Goal: Information Seeking & Learning: Learn about a topic

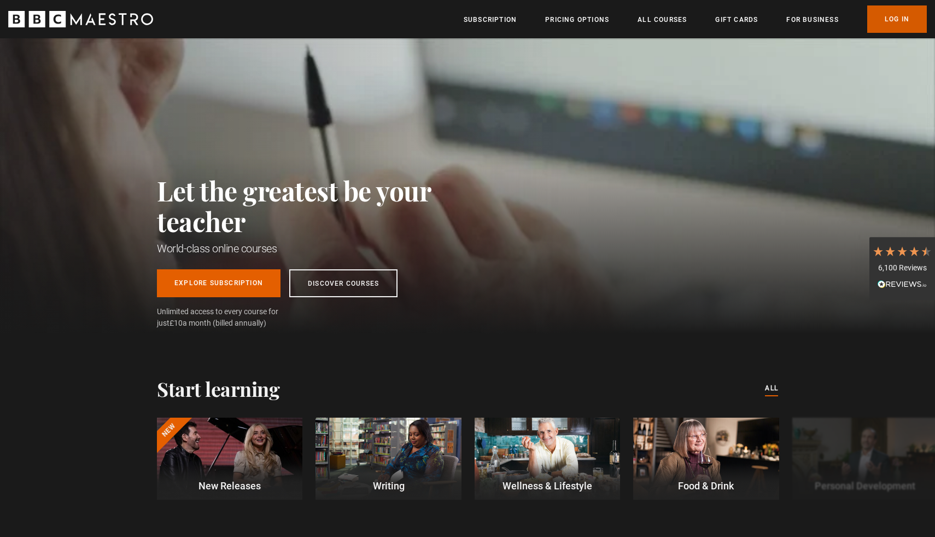
click at [904, 24] on link "Log In" at bounding box center [897, 18] width 60 height 27
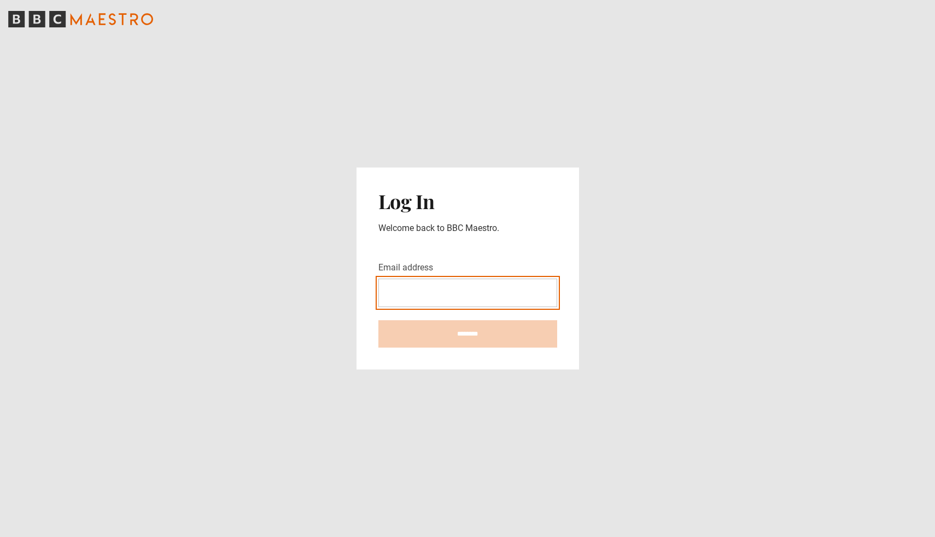
type input "**********"
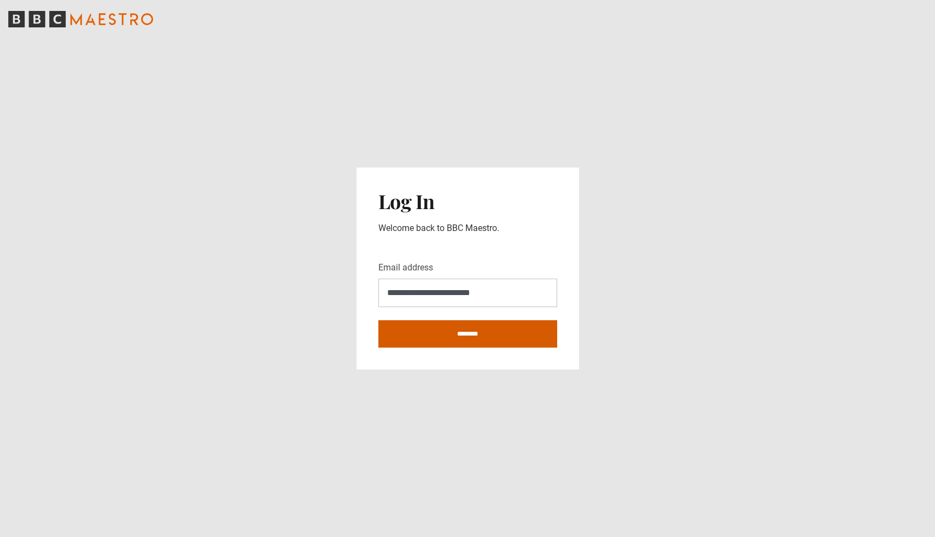
click at [437, 331] on input "********" at bounding box center [467, 333] width 179 height 27
type input "**********"
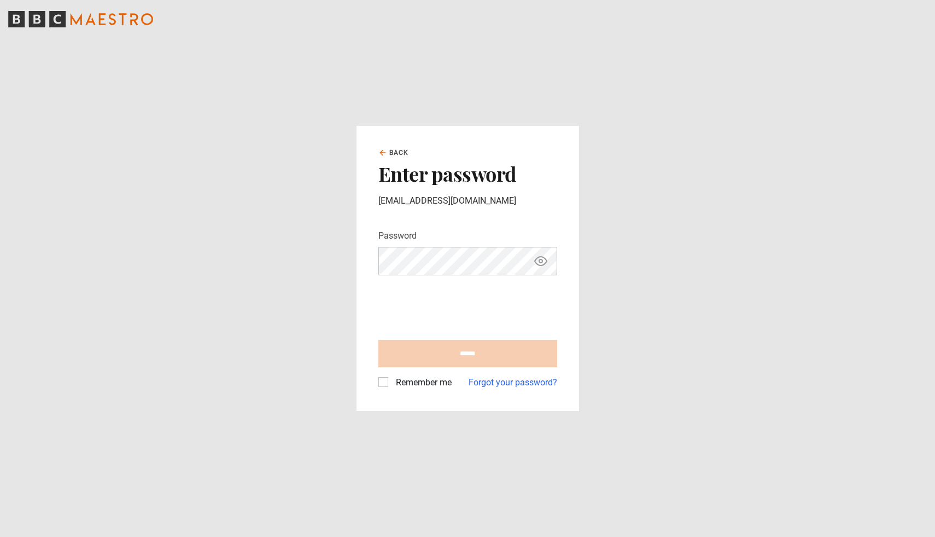
click at [425, 275] on form "Password Your password is hidden ****** Remember me Forgot your password?" at bounding box center [467, 309] width 179 height 160
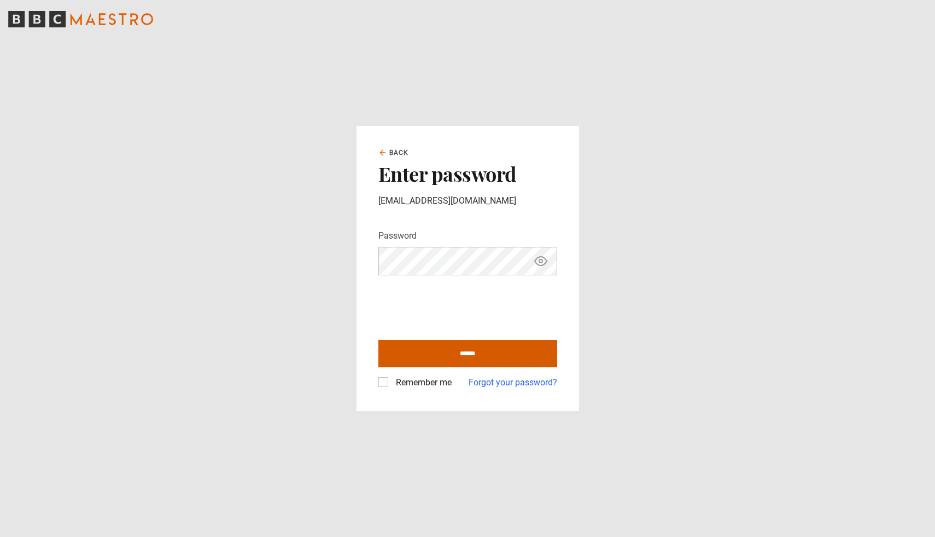
click at [407, 345] on input "******" at bounding box center [467, 353] width 179 height 27
type input "**********"
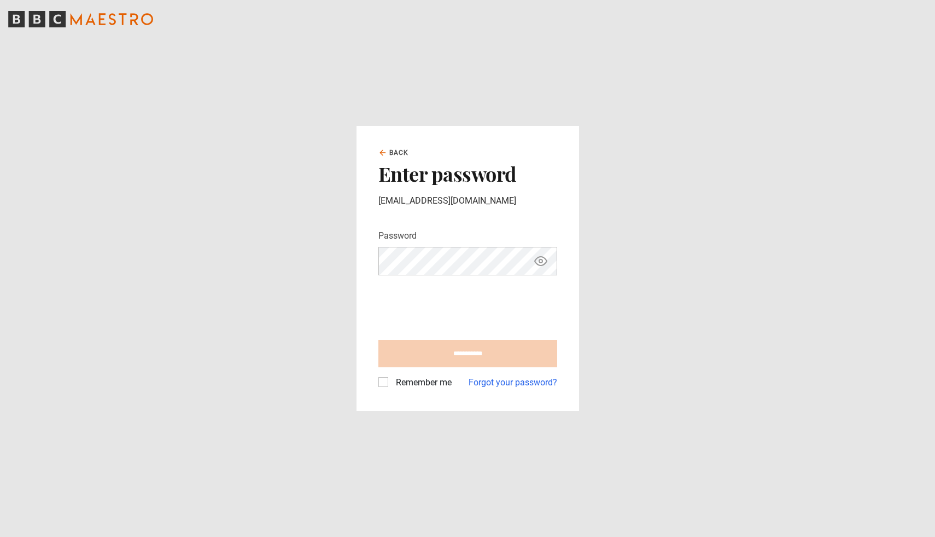
click at [392, 384] on label "Remember me" at bounding box center [422, 382] width 60 height 13
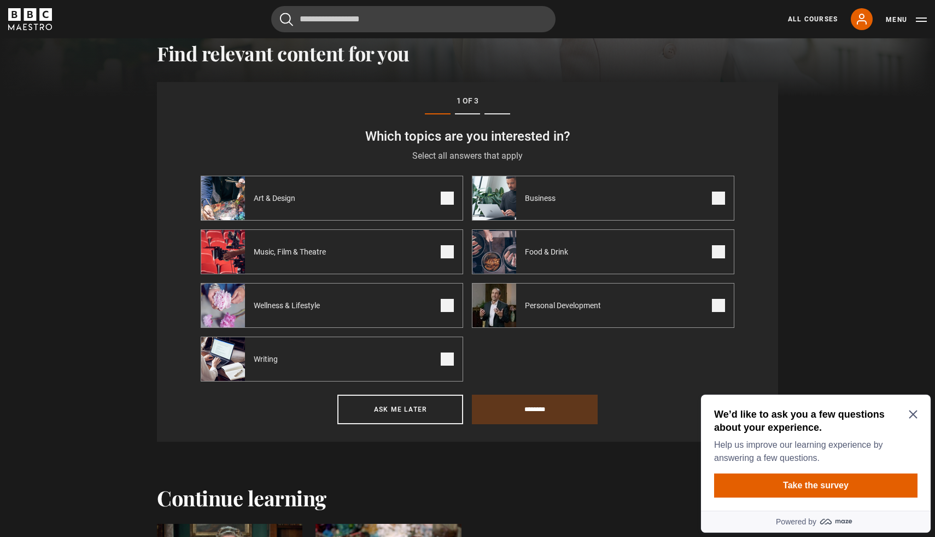
click at [915, 414] on icon "Close Maze Prompt" at bounding box center [913, 414] width 9 height 9
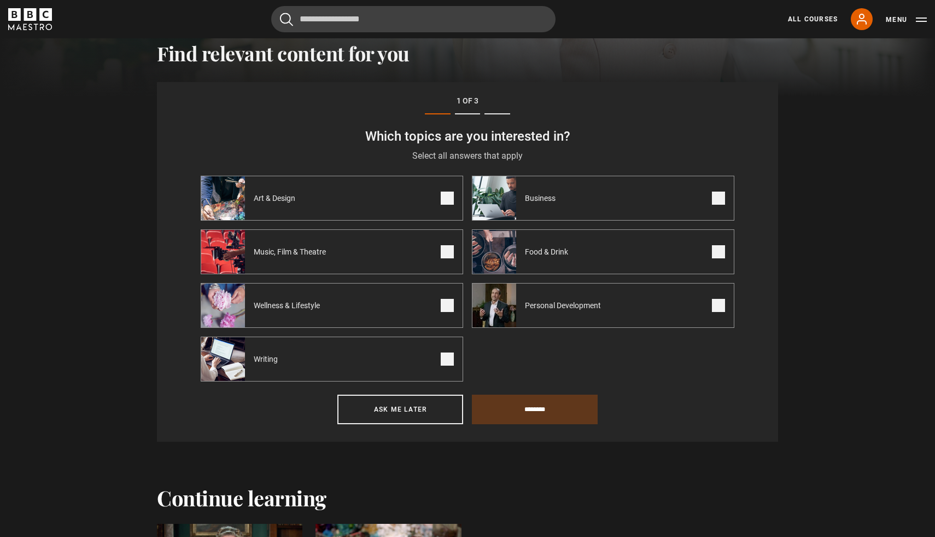
click at [242, 196] on img at bounding box center [223, 198] width 44 height 44
drag, startPoint x: 511, startPoint y: 415, endPoint x: 596, endPoint y: 416, distance: 84.8
click at [596, 428] on div "Step 1 of 3 Which topics are you interested in? Select all answers that apply S…" at bounding box center [467, 261] width 621 height 359
click at [442, 254] on span at bounding box center [447, 251] width 13 height 13
click at [447, 357] on span at bounding box center [447, 358] width 13 height 13
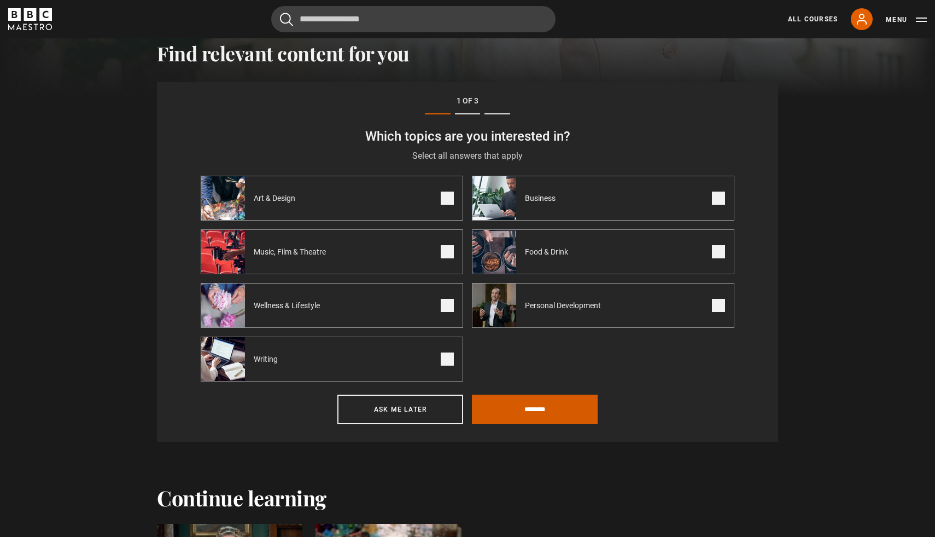
click at [510, 411] on input "********" at bounding box center [535, 409] width 126 height 30
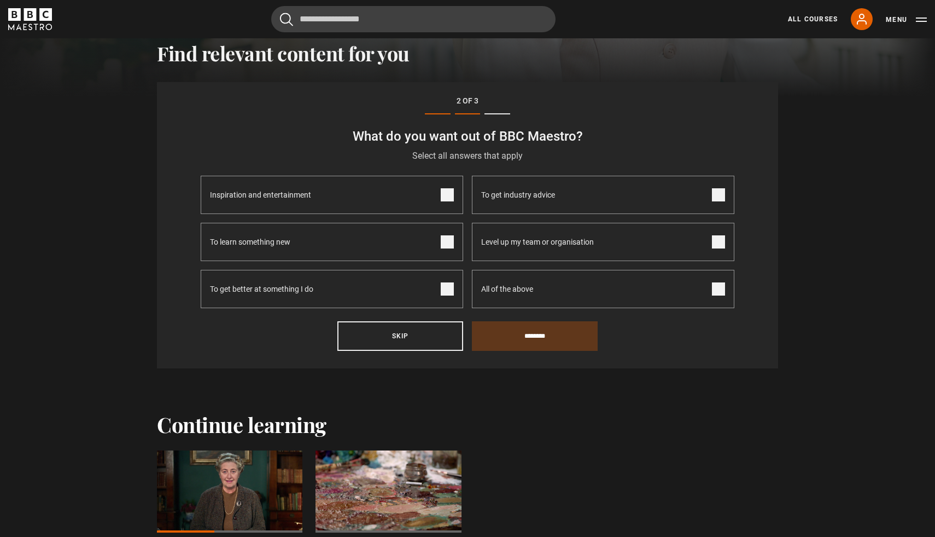
click at [445, 238] on span at bounding box center [447, 241] width 13 height 13
click at [449, 290] on span at bounding box center [447, 288] width 13 height 13
click at [517, 338] on input "********" at bounding box center [535, 336] width 126 height 30
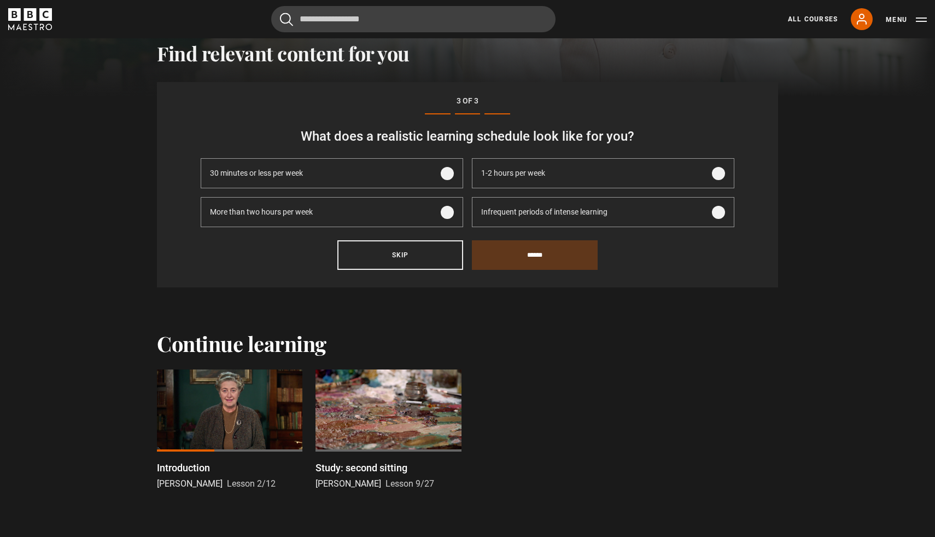
click at [726, 175] on label "1-2 hours per week" at bounding box center [603, 173] width 263 height 30
click at [519, 257] on input "******" at bounding box center [535, 255] width 126 height 30
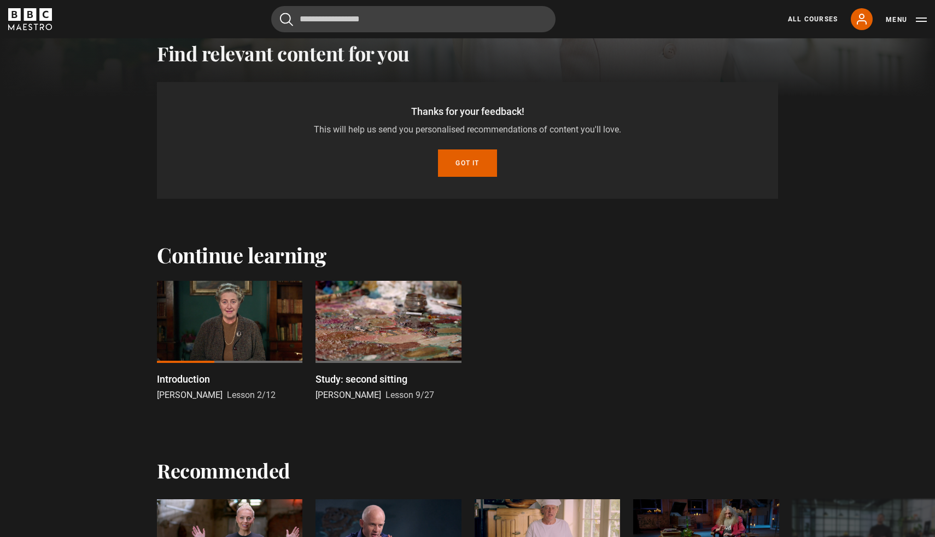
scroll to position [339, 0]
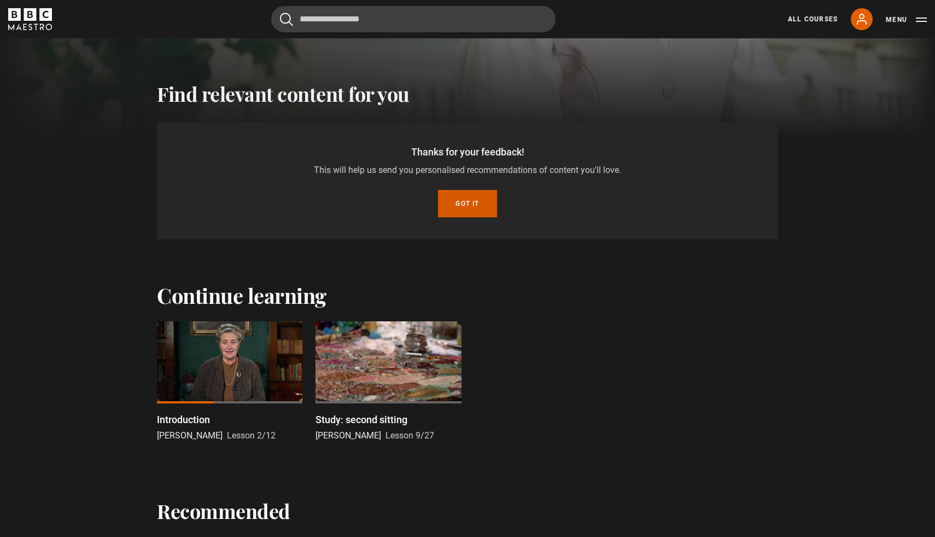
click at [467, 202] on button "Got it" at bounding box center [467, 203] width 59 height 27
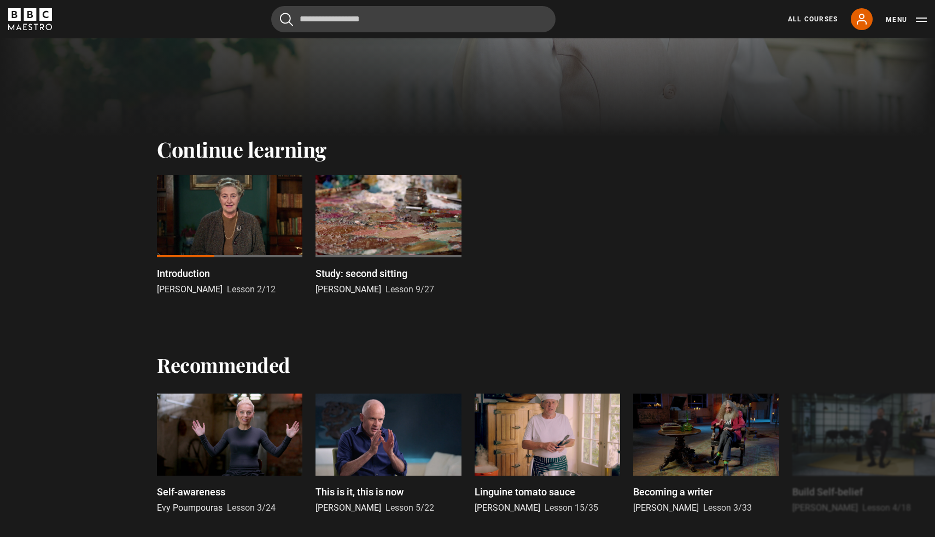
click at [392, 224] on div at bounding box center [388, 216] width 145 height 82
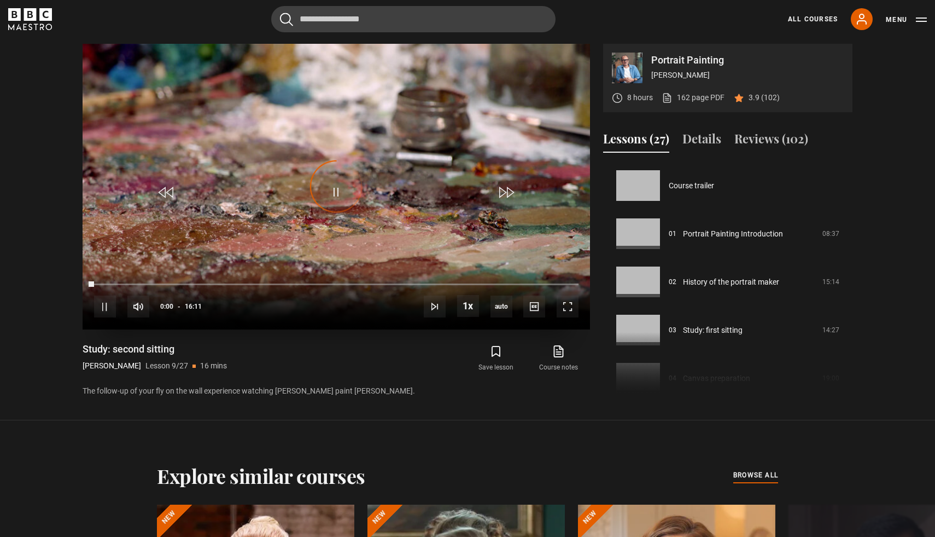
scroll to position [385, 0]
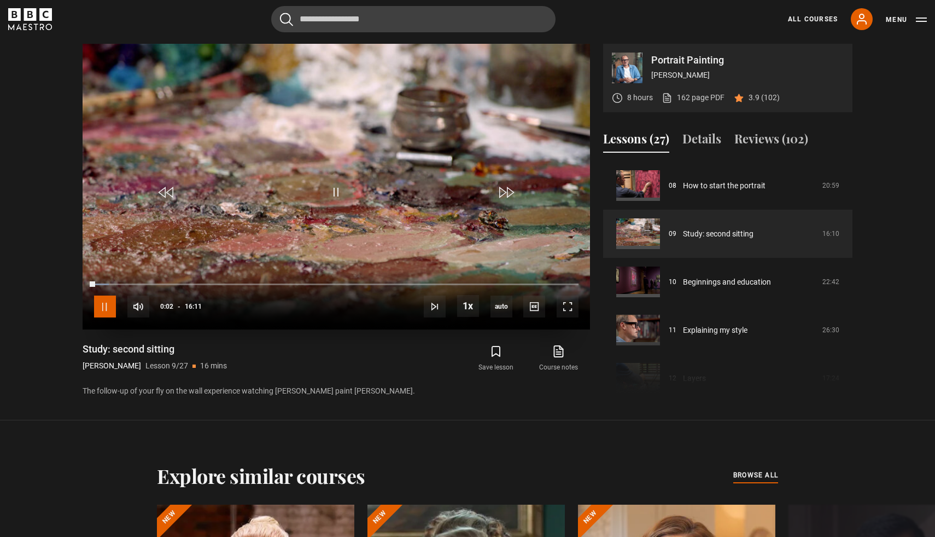
click at [108, 311] on span "Video Player" at bounding box center [105, 306] width 22 height 22
click at [657, 143] on button "Lessons (27)" at bounding box center [636, 141] width 66 height 23
click at [697, 141] on button "Details" at bounding box center [702, 141] width 39 height 23
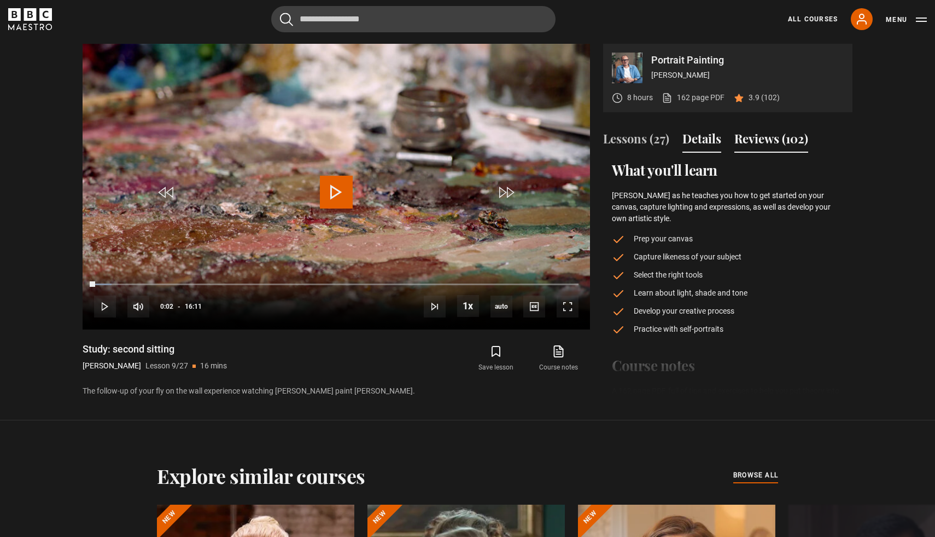
click at [767, 139] on button "Reviews (102)" at bounding box center [772, 141] width 74 height 23
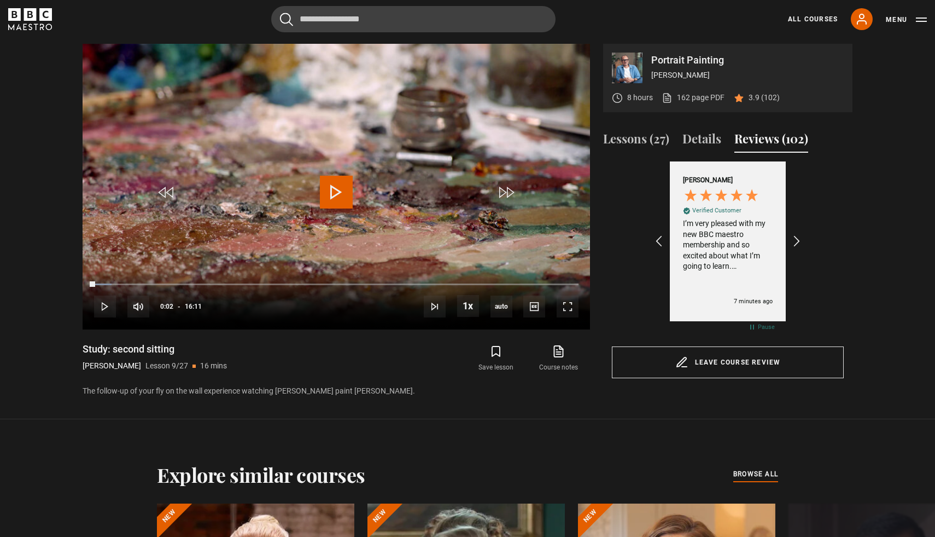
click at [784, 240] on div "Stephanie S Verified Customer I’m very pleased with my new BBC maestro membersh…" at bounding box center [728, 241] width 116 height 160
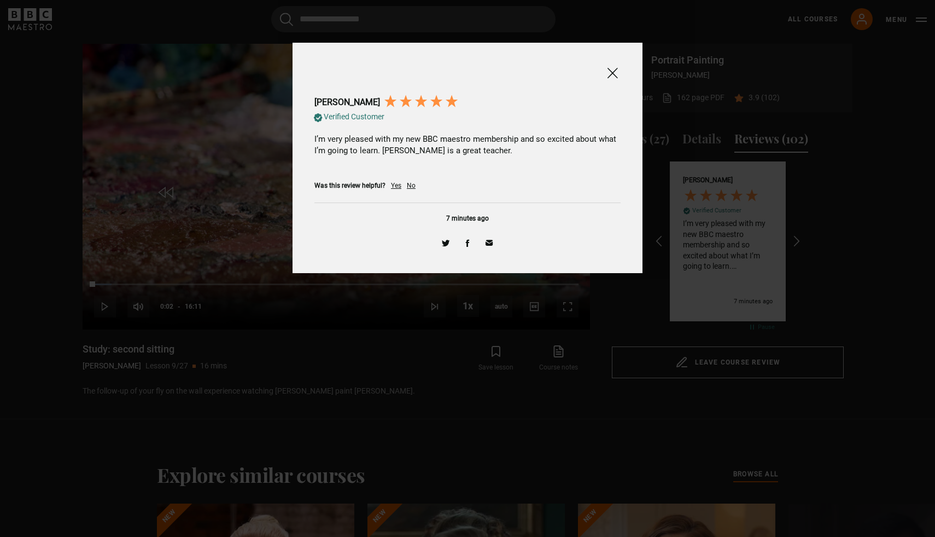
click at [617, 71] on span at bounding box center [612, 73] width 13 height 14
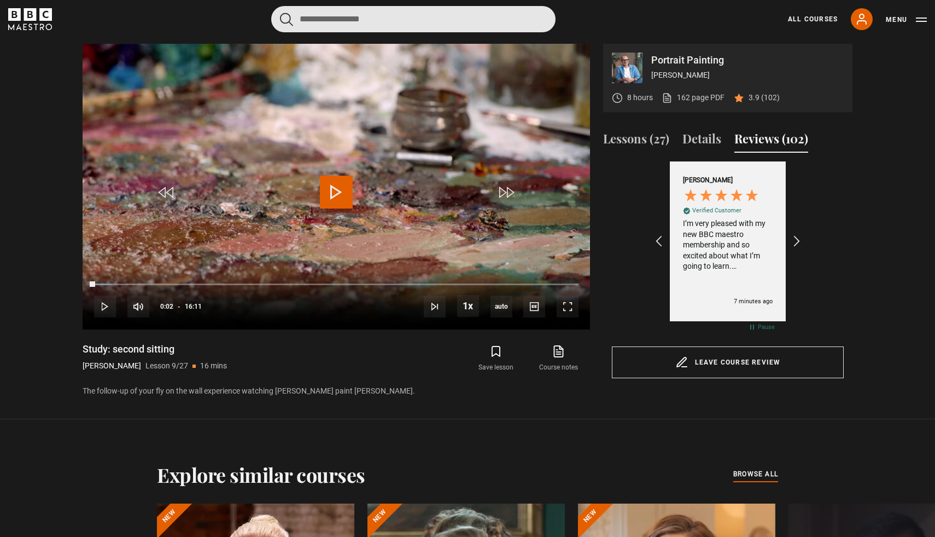
click at [360, 26] on input "Search" at bounding box center [413, 19] width 284 height 26
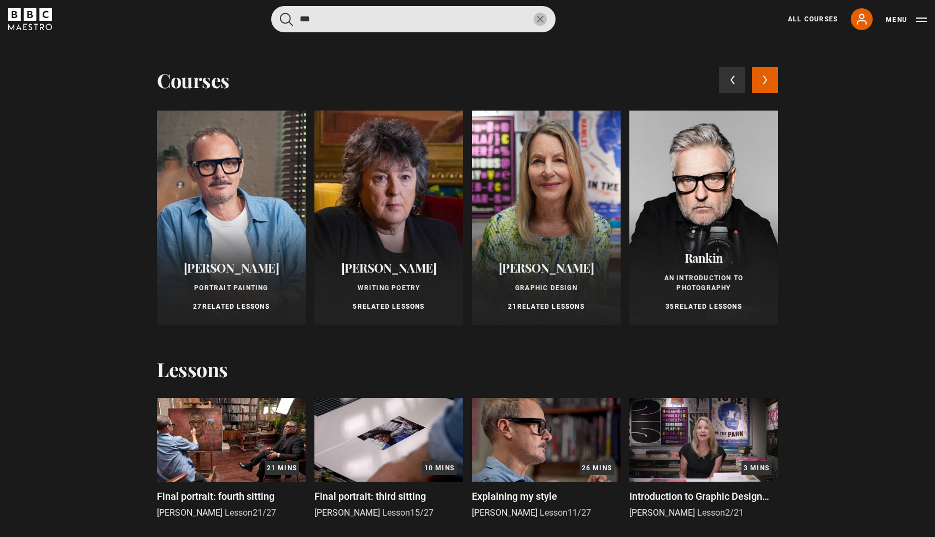
scroll to position [0, 127]
type input "***"
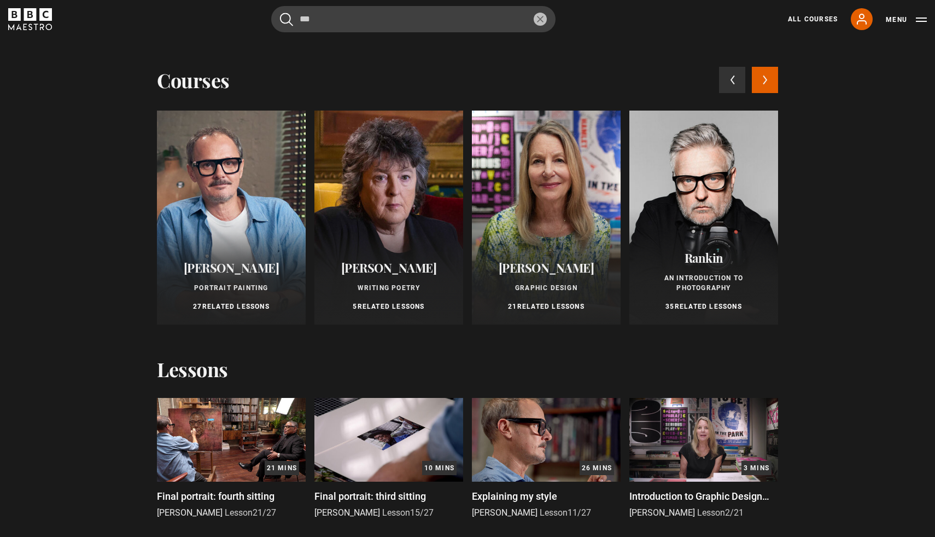
click at [925, 229] on div "Courses Previous courses Next courses Jonathan Yeo Portrait Painting 27 Related…" at bounding box center [467, 293] width 935 height 510
click at [766, 85] on button "Next courses" at bounding box center [765, 80] width 26 height 26
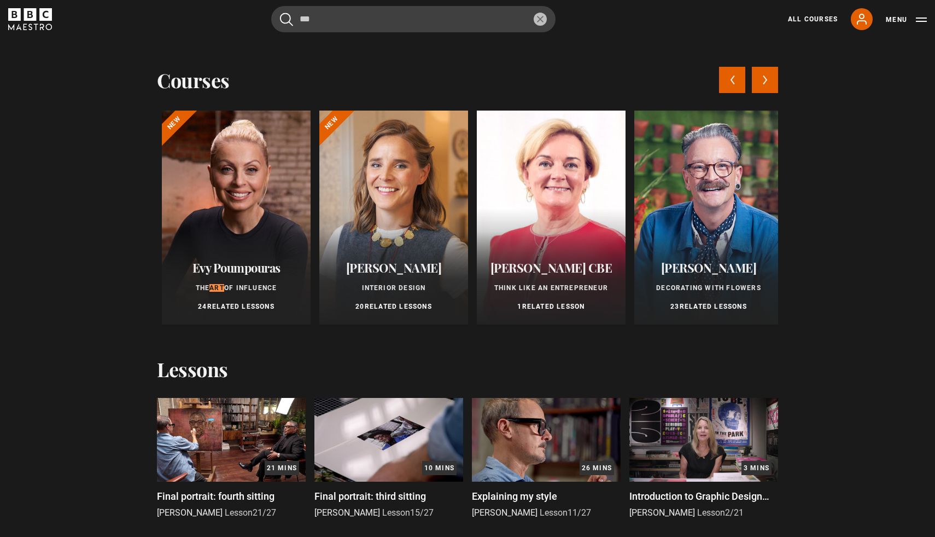
scroll to position [0, 630]
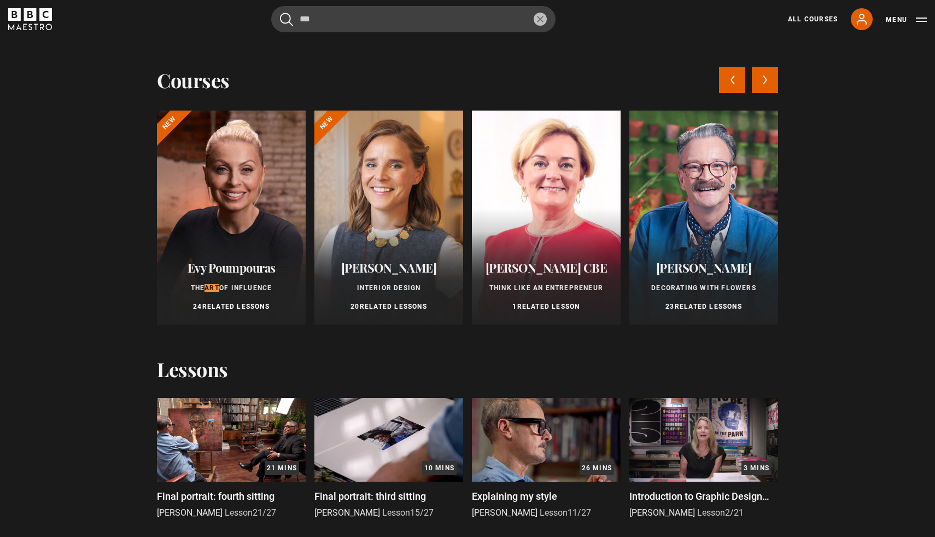
click at [766, 85] on button "Next courses" at bounding box center [765, 80] width 26 height 26
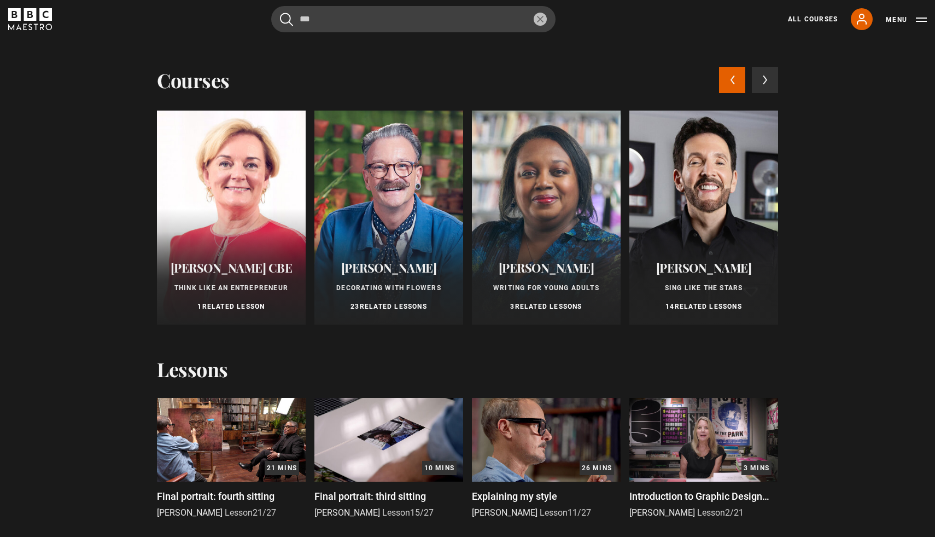
scroll to position [0, 381]
click at [737, 80] on button "Previous courses" at bounding box center [732, 80] width 26 height 26
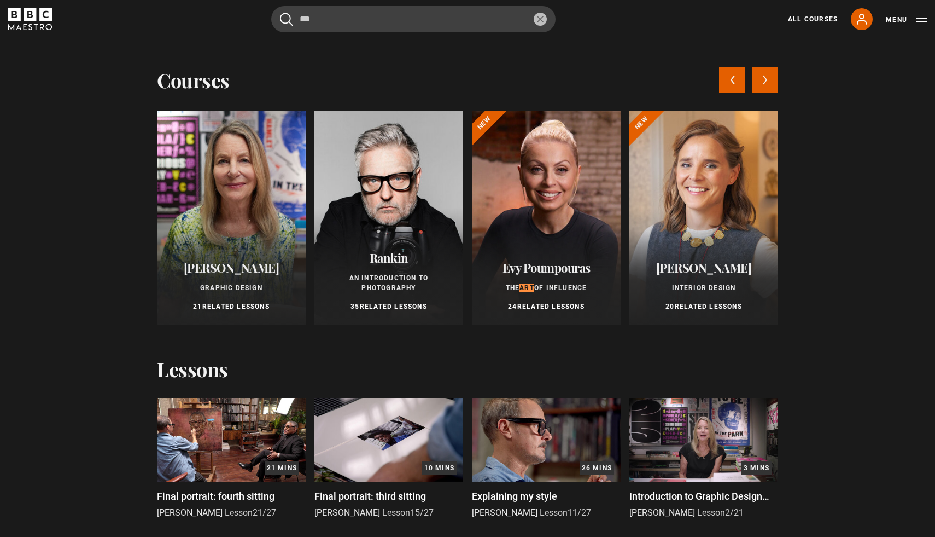
click at [737, 80] on button "Previous courses" at bounding box center [732, 80] width 26 height 26
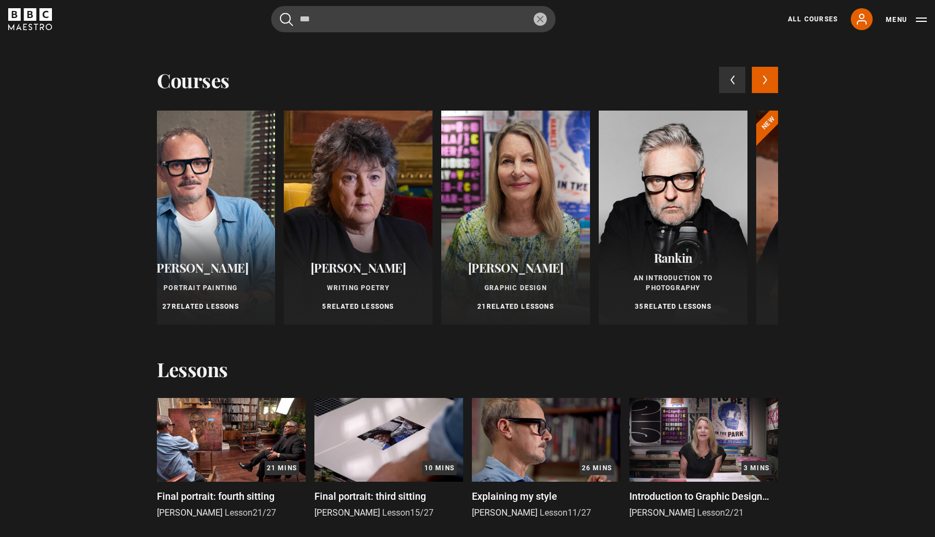
scroll to position [0, 0]
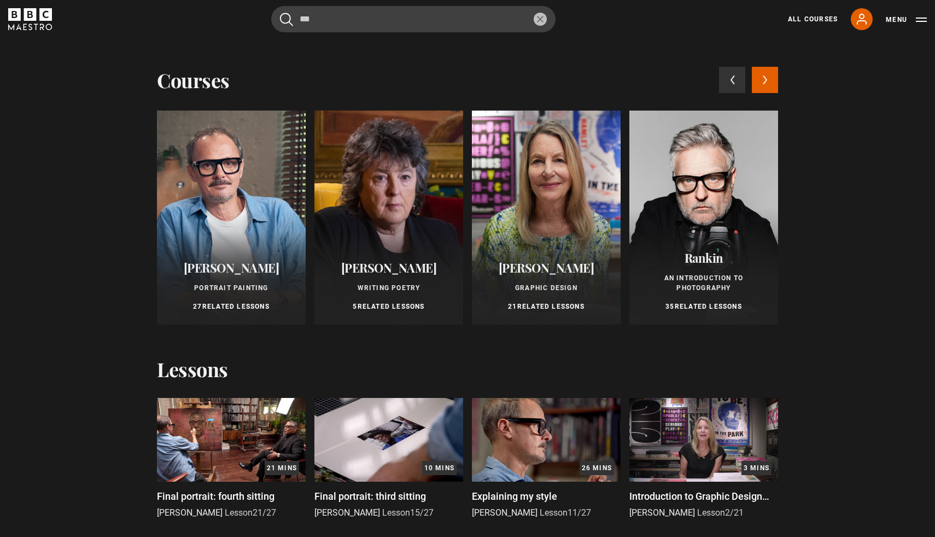
click at [219, 237] on div at bounding box center [231, 217] width 149 height 214
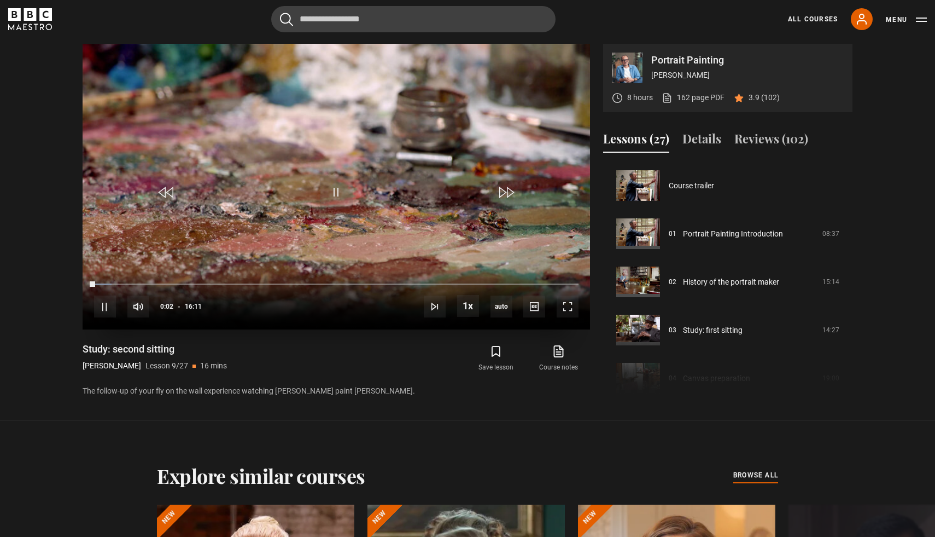
scroll to position [385, 0]
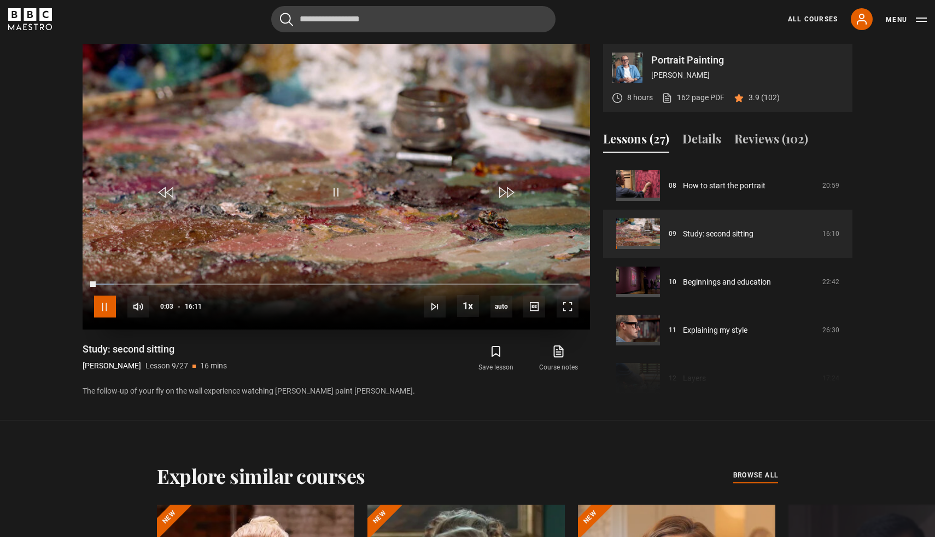
click at [104, 304] on span "Video Player" at bounding box center [105, 306] width 22 height 22
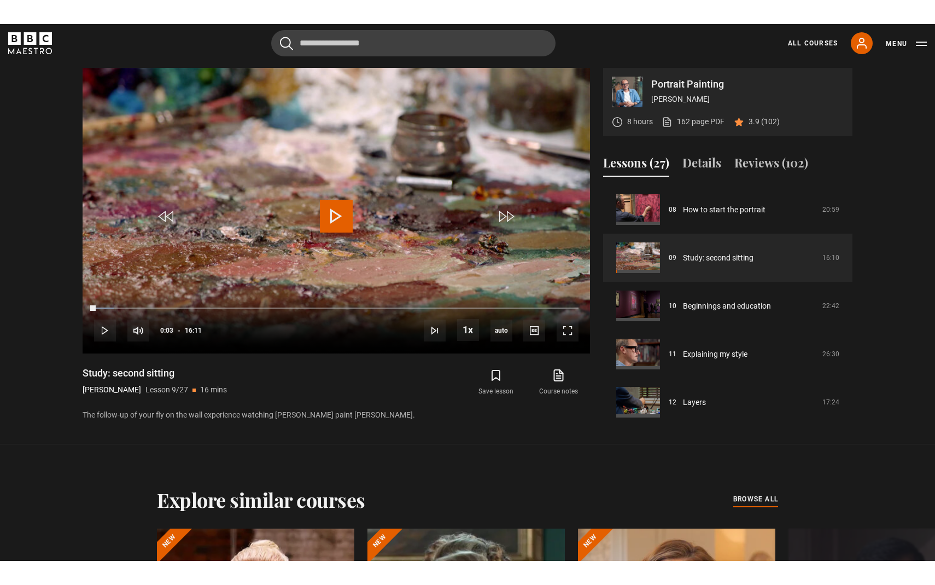
scroll to position [0, 0]
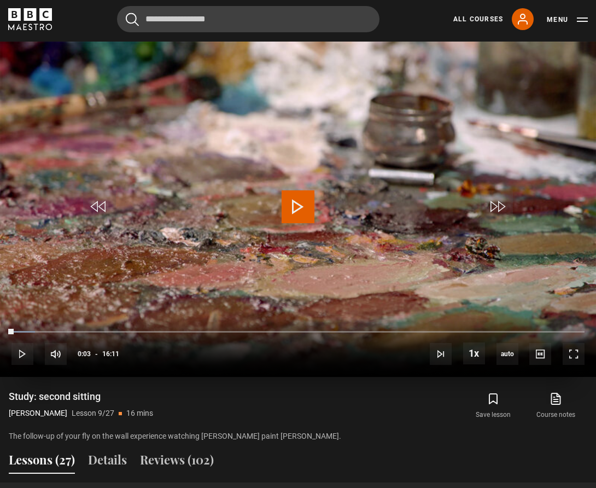
click at [300, 207] on span "Video Player" at bounding box center [298, 206] width 33 height 33
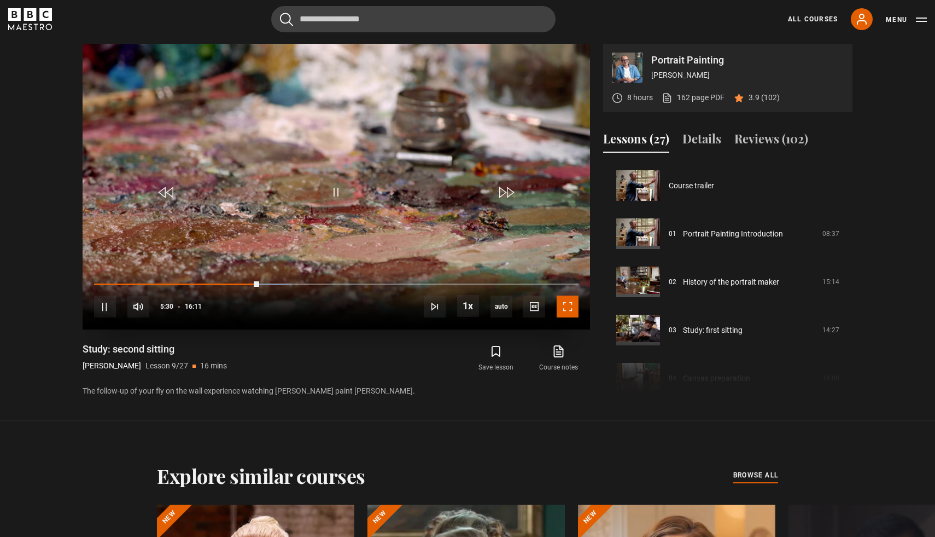
click at [567, 312] on span "Video Player" at bounding box center [568, 306] width 22 height 22
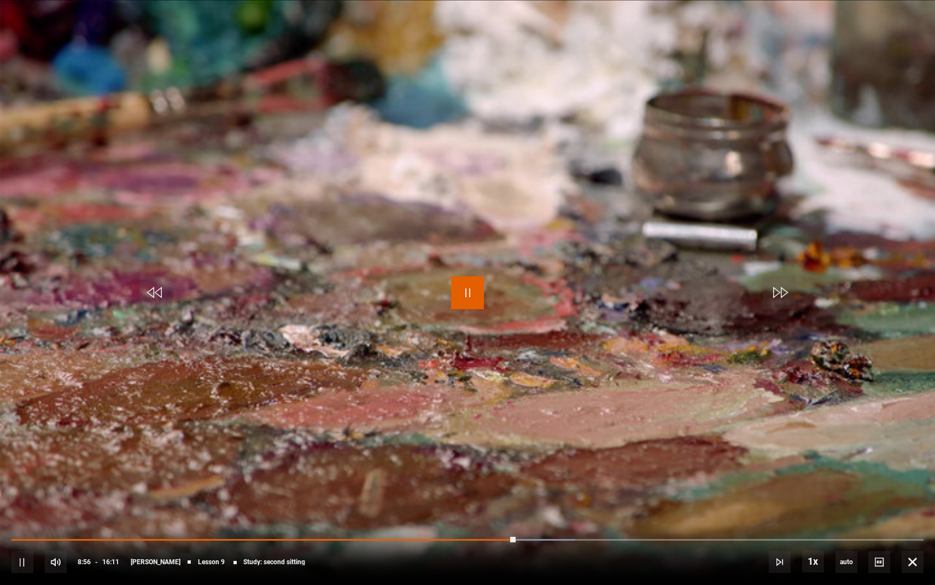
click at [468, 296] on span "Video Player" at bounding box center [467, 292] width 33 height 33
click at [466, 292] on span "Video Player" at bounding box center [467, 292] width 33 height 33
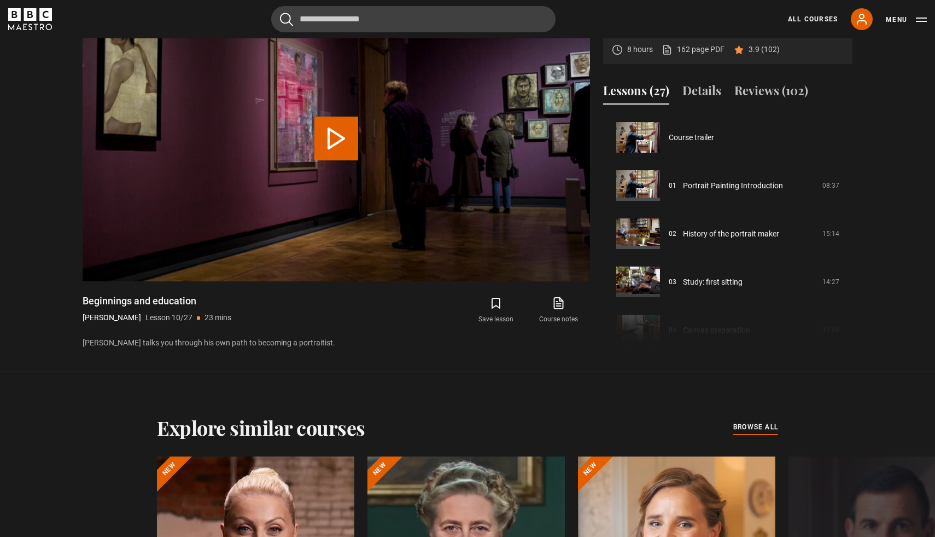
scroll to position [433, 0]
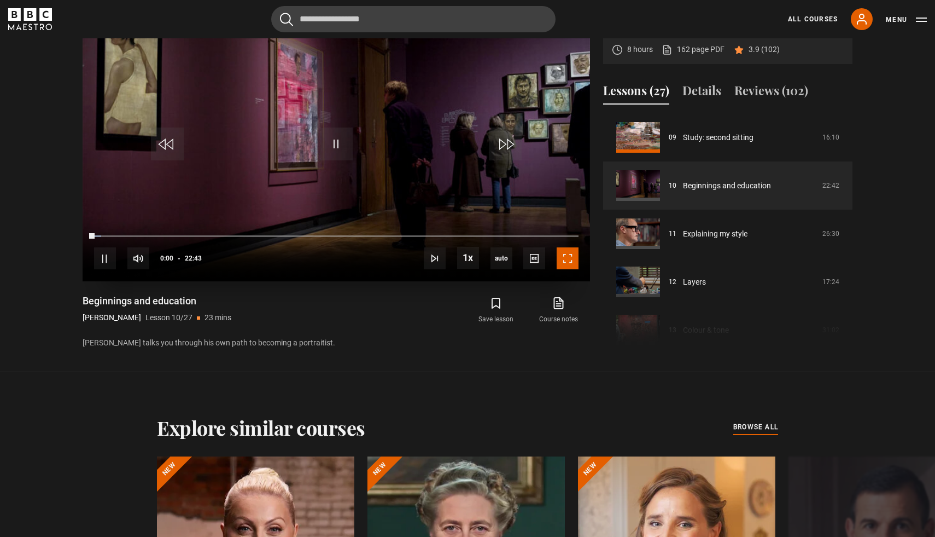
click at [569, 265] on span "Video Player" at bounding box center [568, 258] width 22 height 22
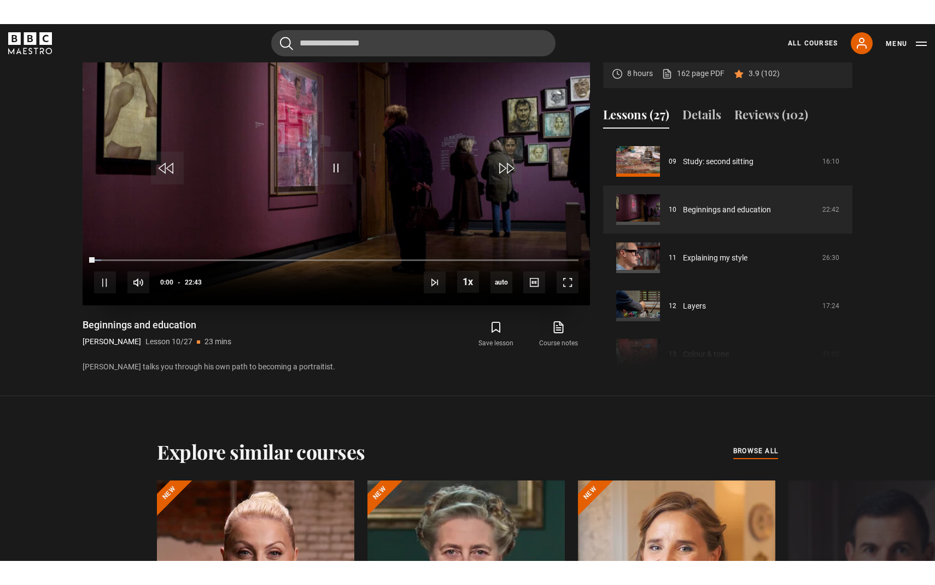
scroll to position [586, 0]
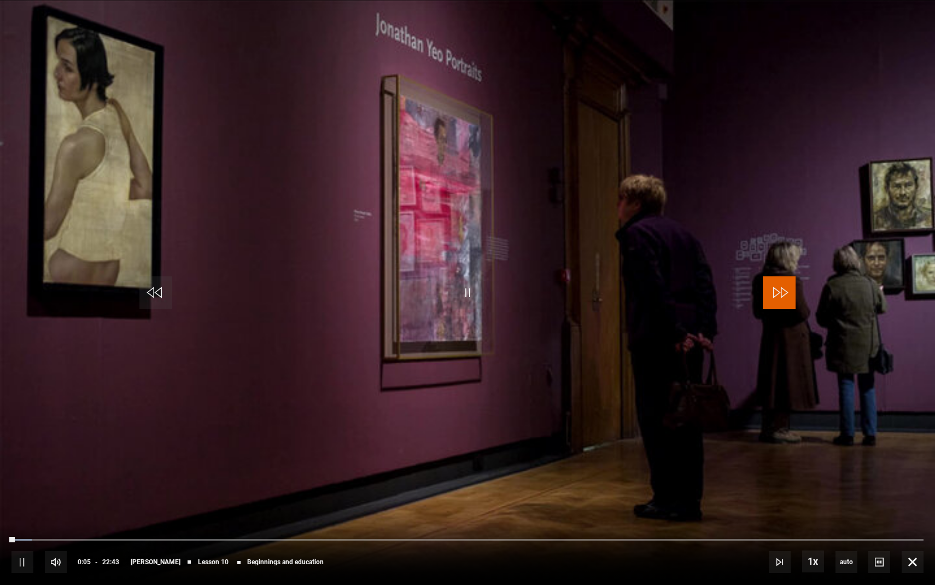
click at [788, 281] on span "Video Player" at bounding box center [779, 292] width 33 height 33
click at [780, 536] on span "Video Player" at bounding box center [780, 562] width 22 height 22
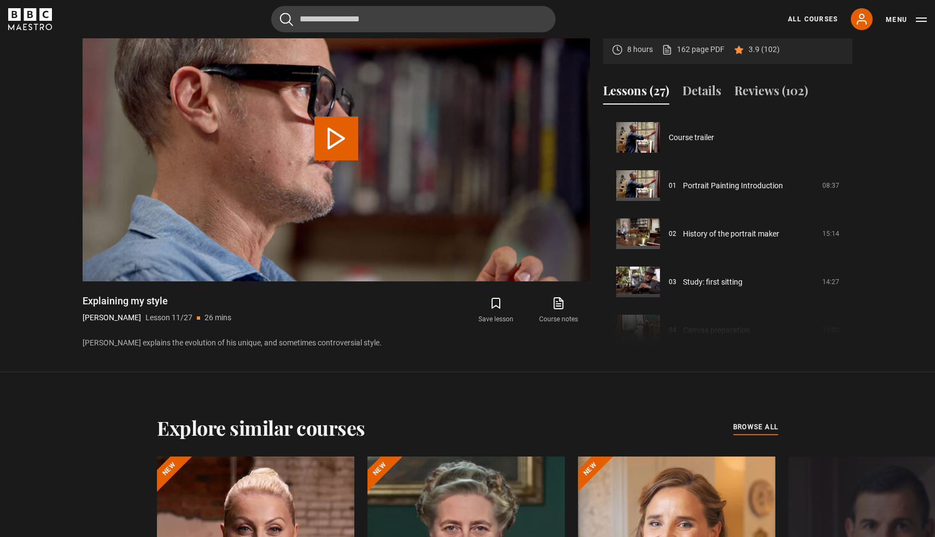
scroll to position [481, 0]
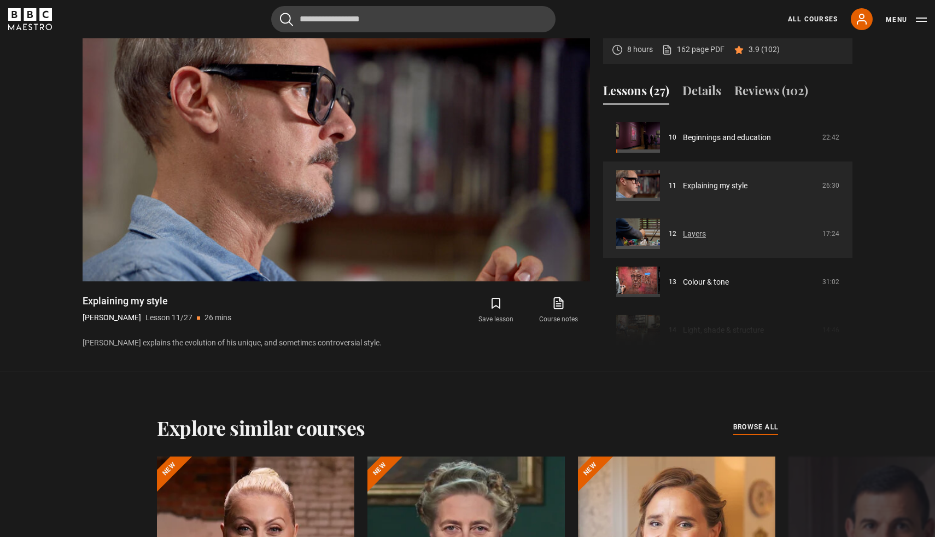
click at [683, 240] on link "Layers" at bounding box center [694, 233] width 23 height 11
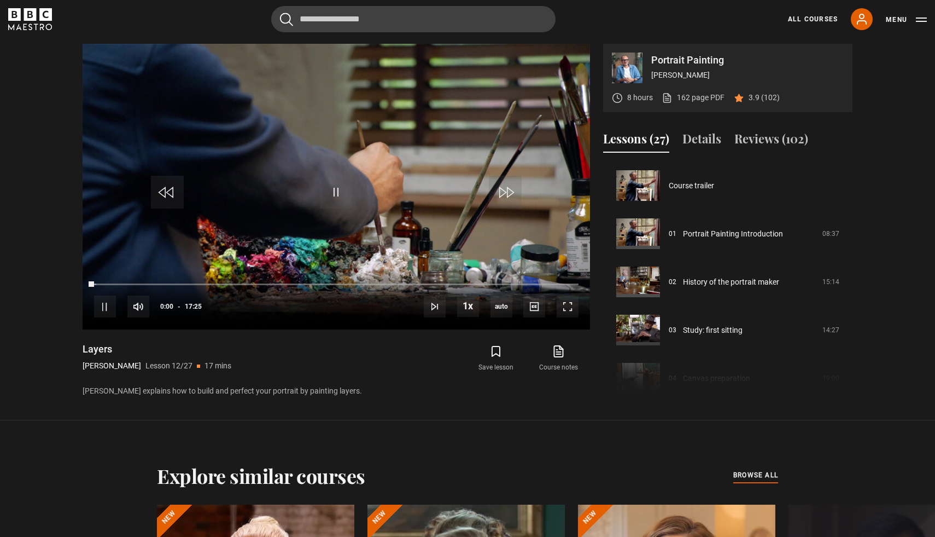
scroll to position [529, 0]
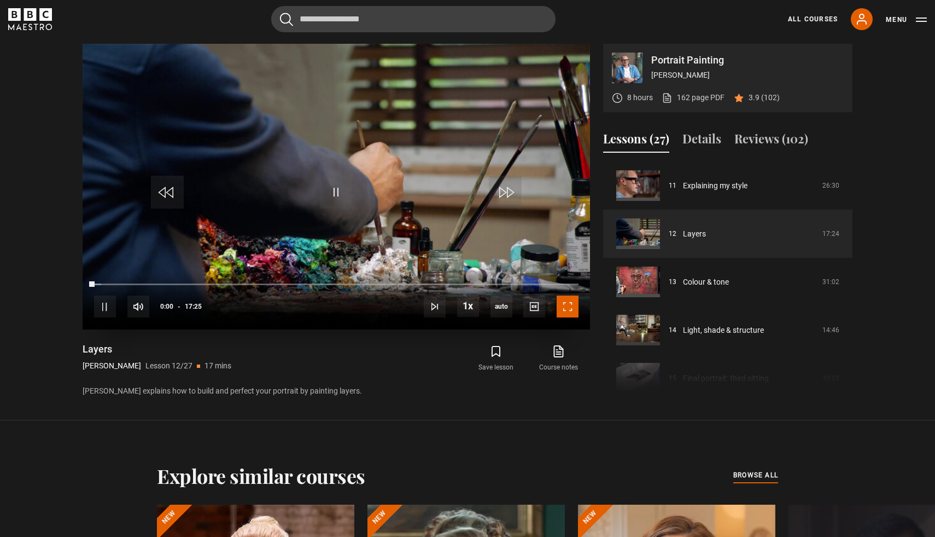
click at [568, 312] on span "Video Player" at bounding box center [568, 306] width 22 height 22
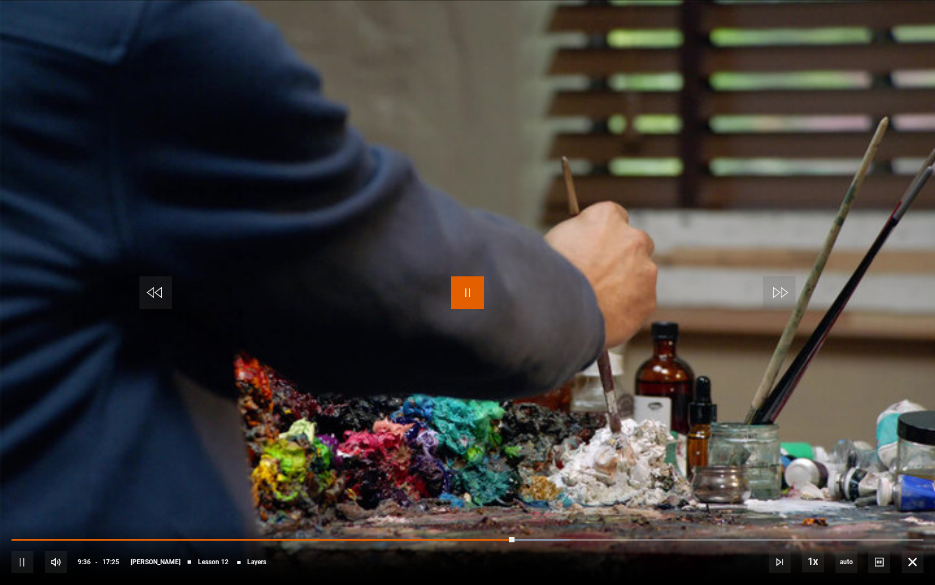
click at [476, 287] on span "Video Player" at bounding box center [467, 292] width 33 height 33
click at [468, 294] on span "Video Player" at bounding box center [467, 292] width 33 height 33
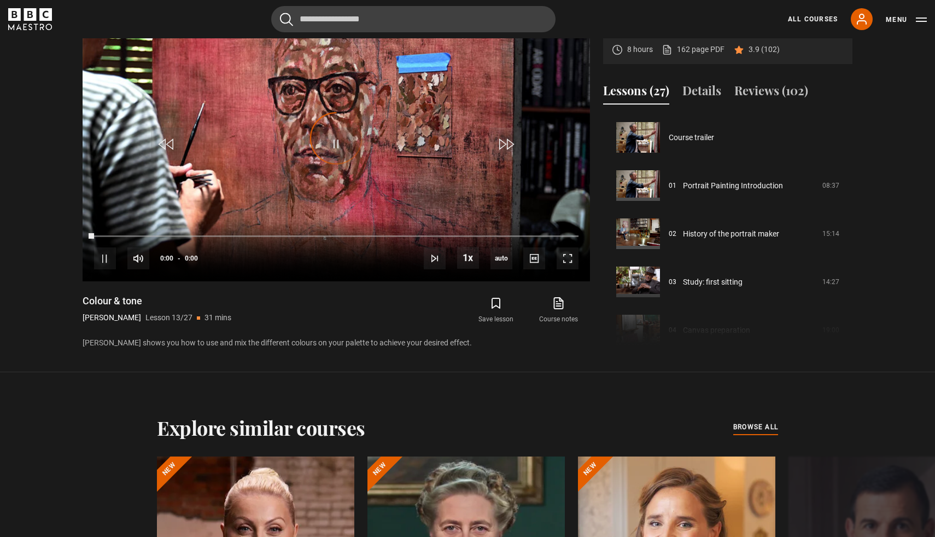
scroll to position [578, 0]
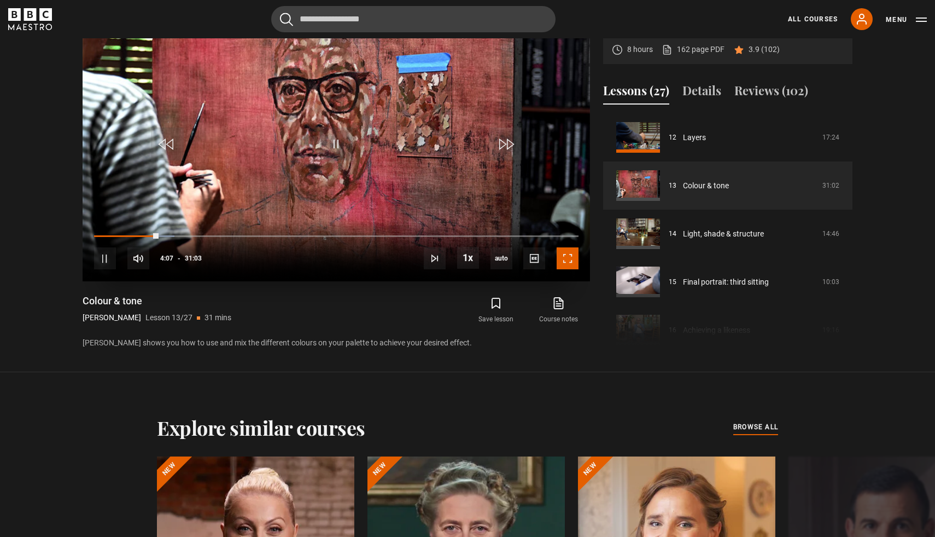
click at [565, 253] on span "Video Player" at bounding box center [568, 258] width 22 height 22
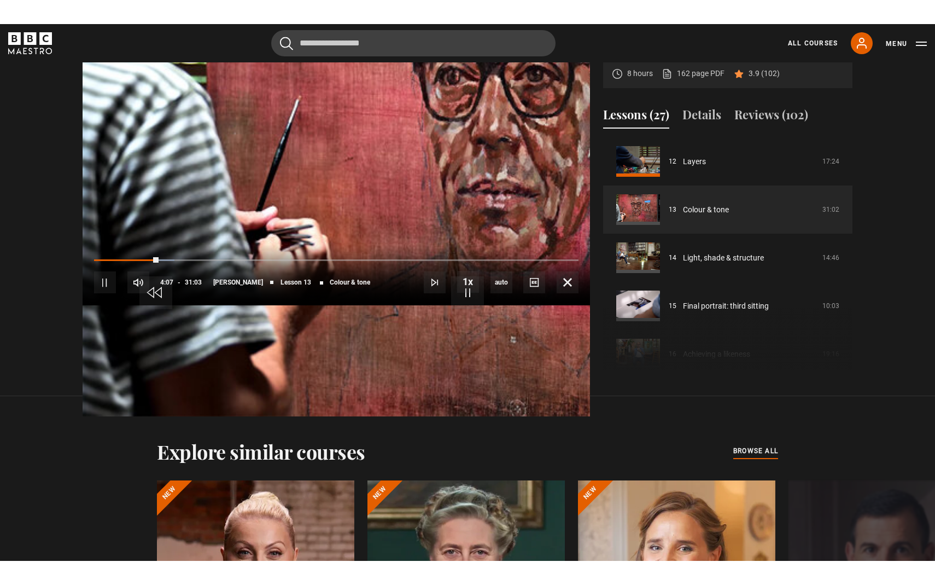
scroll to position [586, 0]
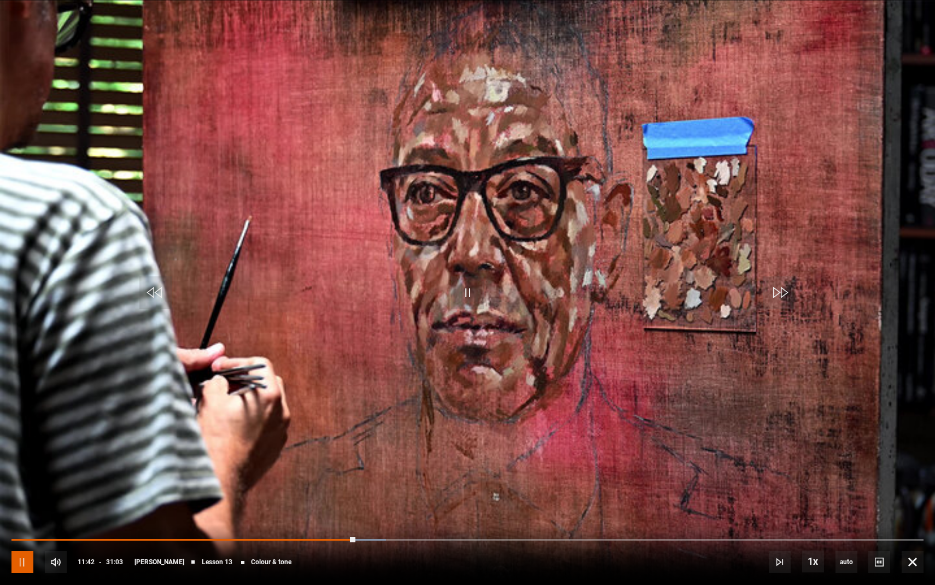
click at [15, 536] on span "Video Player" at bounding box center [22, 562] width 22 height 22
click at [469, 292] on span "Video Player" at bounding box center [467, 292] width 33 height 33
click at [472, 290] on span "Video Player" at bounding box center [467, 292] width 33 height 33
click at [472, 289] on span "Video Player" at bounding box center [467, 292] width 33 height 33
